Goal: Task Accomplishment & Management: Complete application form

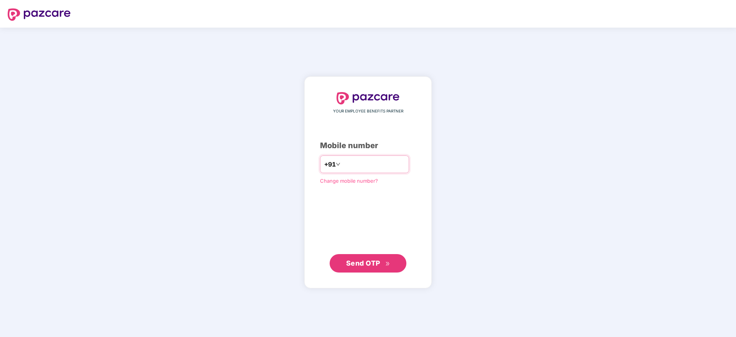
click at [351, 159] on input "number" at bounding box center [373, 164] width 63 height 12
type input "**********"
click at [380, 262] on span "Send OTP" at bounding box center [368, 263] width 44 height 11
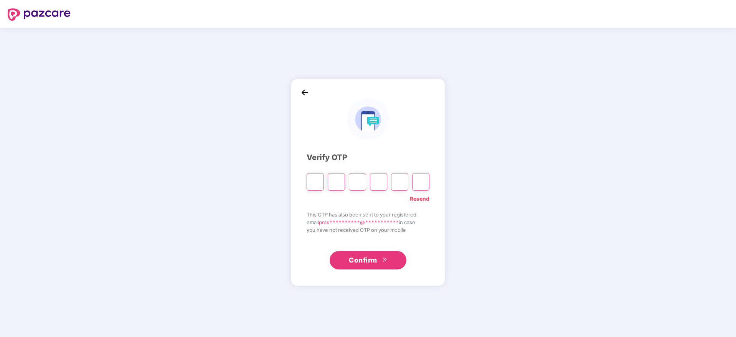
type input "*"
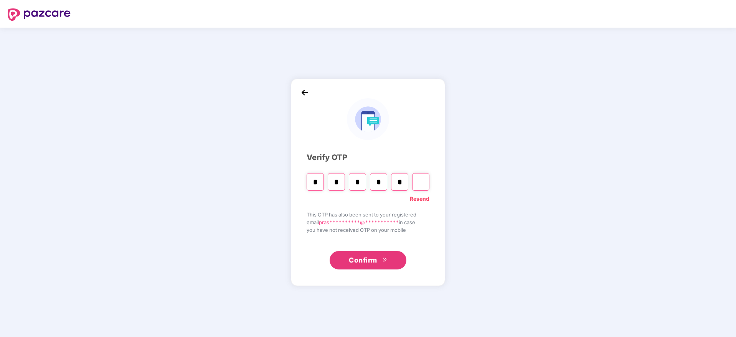
type input "*"
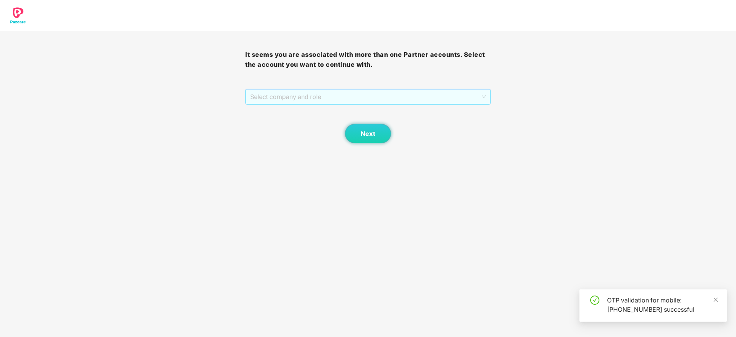
drag, startPoint x: 346, startPoint y: 96, endPoint x: 338, endPoint y: 108, distance: 13.6
click at [345, 96] on span "Select company and role" at bounding box center [367, 96] width 235 height 15
click at [332, 122] on div "Pazcare - PARTNER_ADMIN" at bounding box center [368, 124] width 236 height 8
click at [359, 138] on button "Next" at bounding box center [368, 133] width 46 height 19
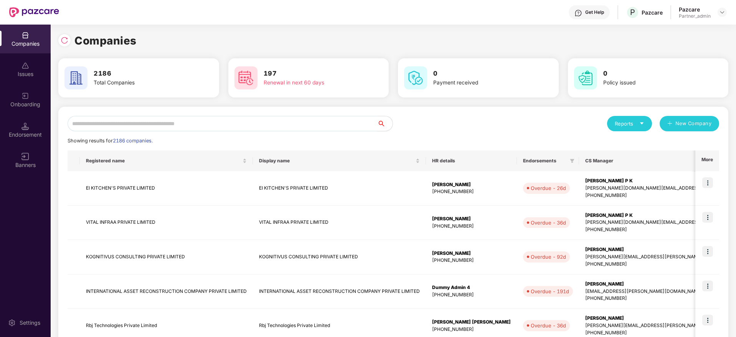
click at [270, 118] on input "text" at bounding box center [223, 123] width 310 height 15
